Goal: Find contact information: Find contact information

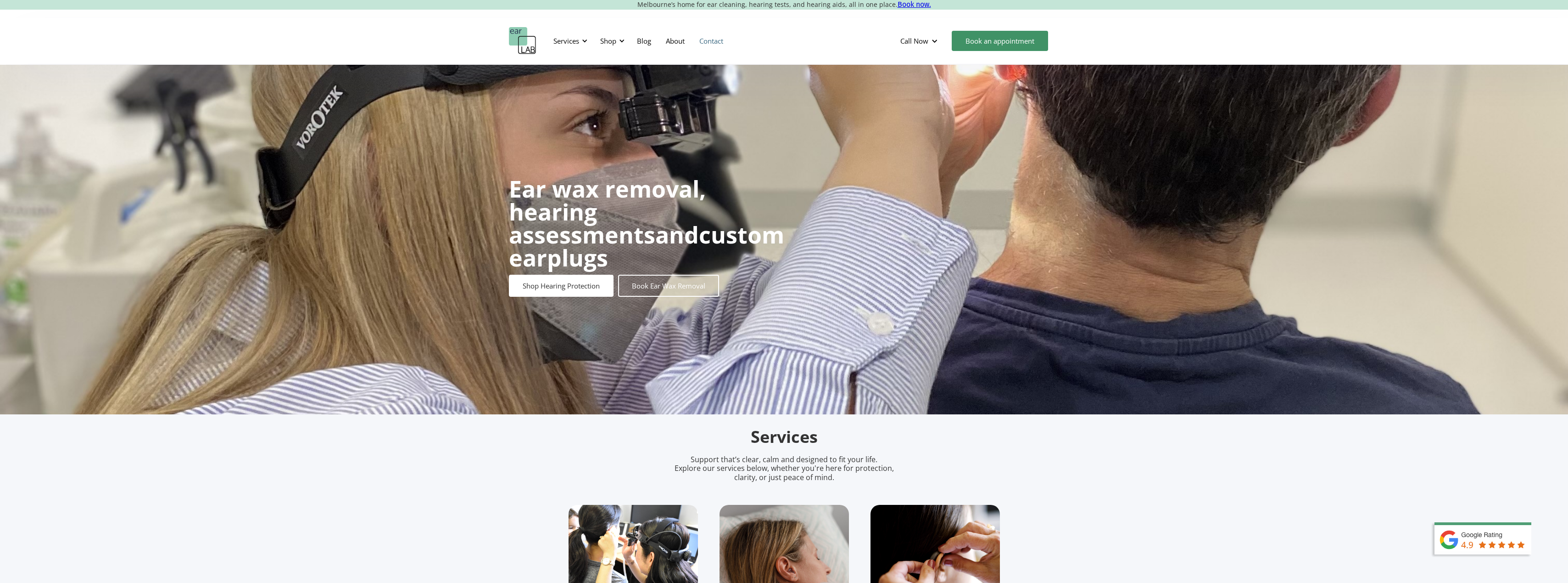
click at [719, 42] on link "Contact" at bounding box center [711, 41] width 38 height 27
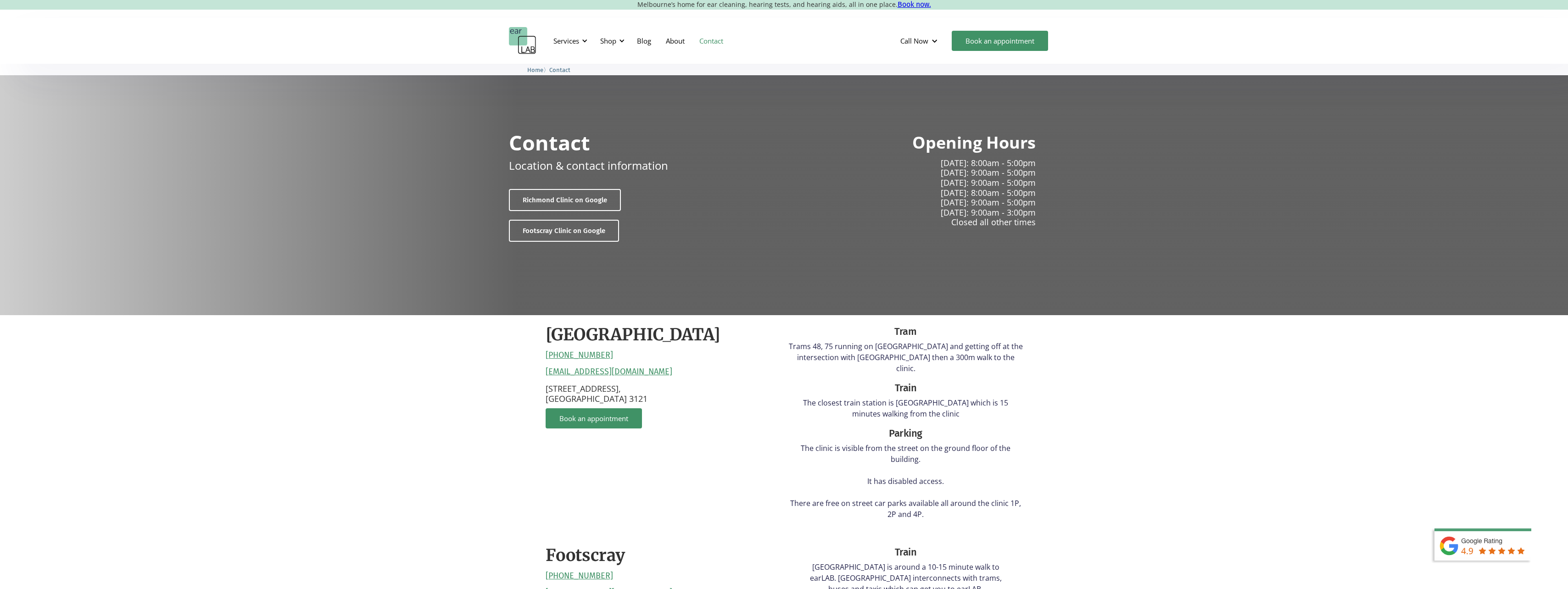
scroll to position [92, 0]
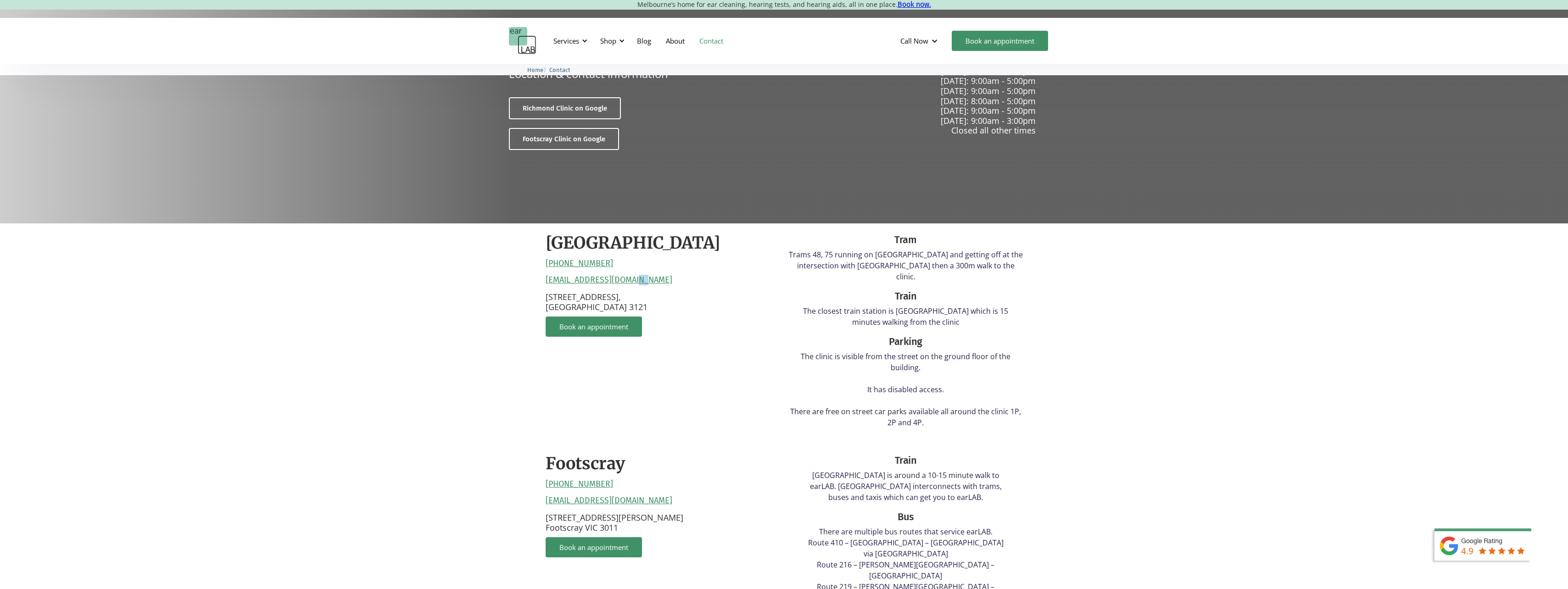
drag, startPoint x: 646, startPoint y: 281, endPoint x: 634, endPoint y: 281, distance: 12.0
click at [634, 281] on div "Richmond (03) 9428 2485 reception@earlab.com.au 132 Burnley Street, Richmond VI…" at bounding box center [662, 333] width 234 height 202
drag, startPoint x: 634, startPoint y: 281, endPoint x: 623, endPoint y: 279, distance: 11.2
click at [623, 279] on link "reception@earlab.com.au" at bounding box center [609, 280] width 127 height 10
